Goal: Information Seeking & Learning: Find specific fact

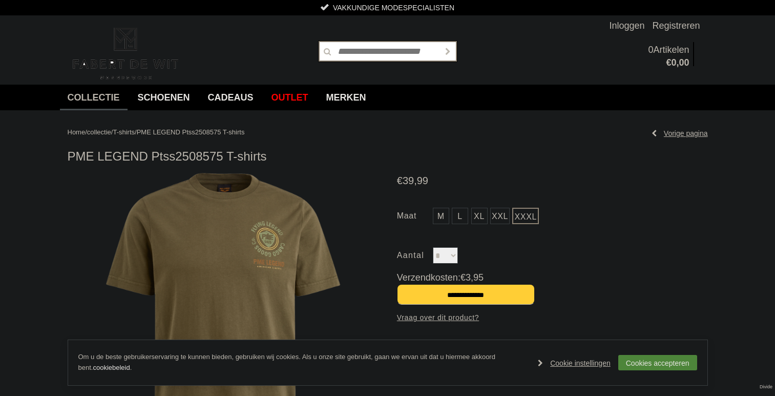
click at [356, 45] on input "text" at bounding box center [388, 51] width 138 height 20
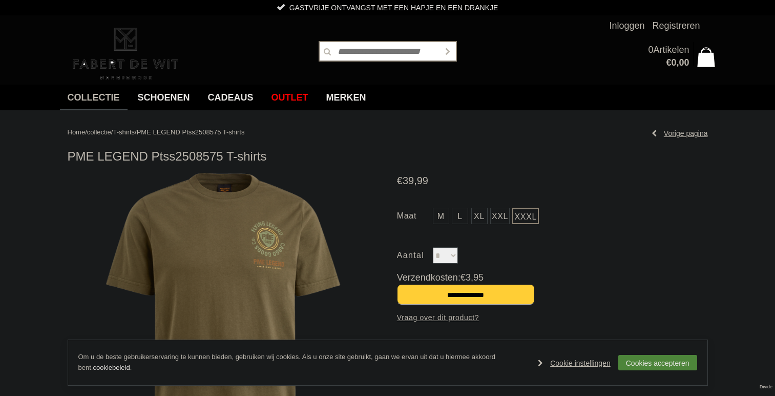
click at [383, 58] on input "text" at bounding box center [388, 51] width 138 height 20
paste input "**********"
type input "**********"
